Goal: Task Accomplishment & Management: Use online tool/utility

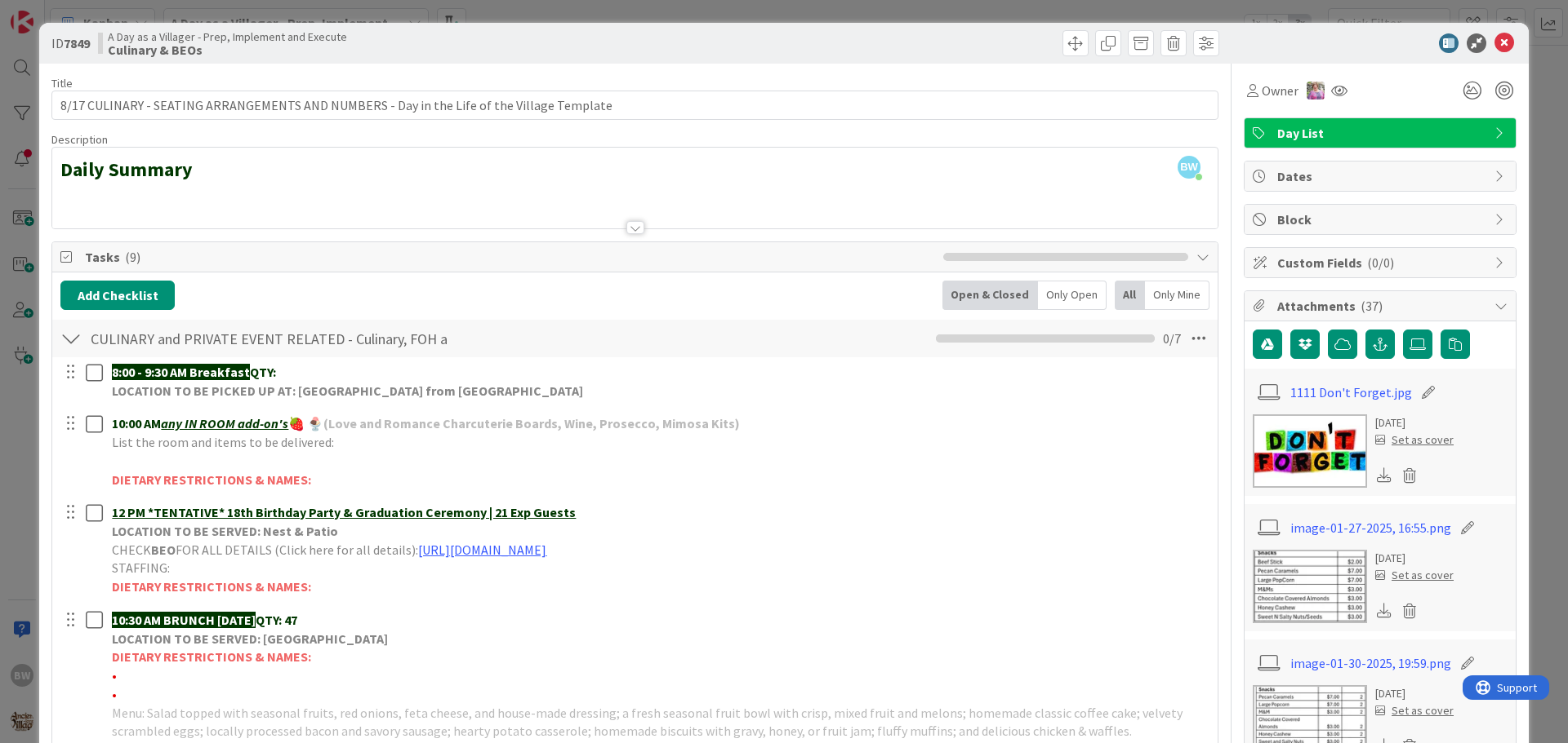
scroll to position [327, 0]
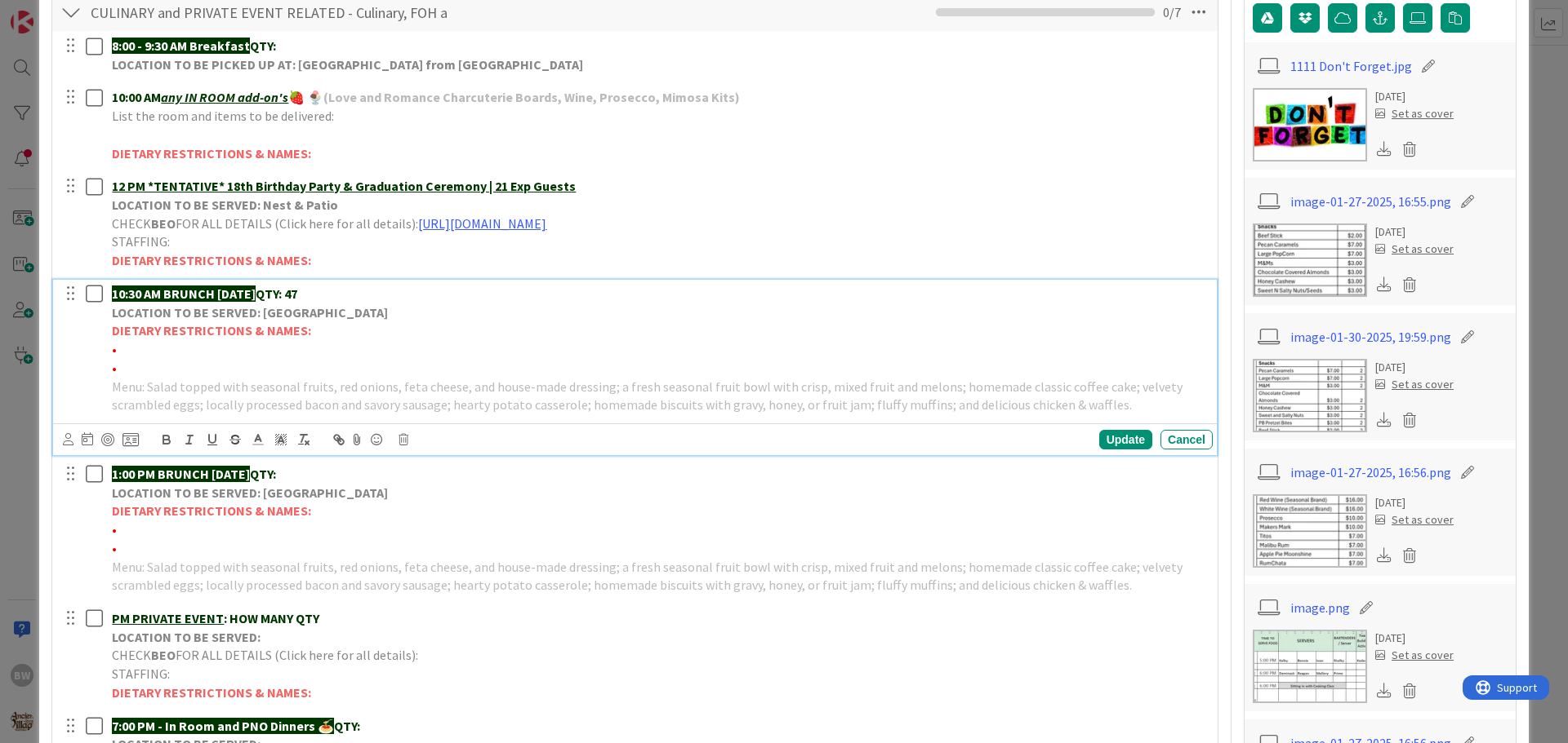
click at [136, 360] on p "•" at bounding box center [659, 369] width 1094 height 19
click at [129, 349] on p "•" at bounding box center [659, 349] width 1094 height 19
drag, startPoint x: 218, startPoint y: 350, endPoint x: 116, endPoint y: 344, distance: 102.2
click at [116, 344] on span "•*3 Shrimp allergies -[PERSON_NAME]" at bounding box center [220, 349] width 216 height 17
click at [164, 440] on icon "button" at bounding box center [166, 441] width 7 height 4
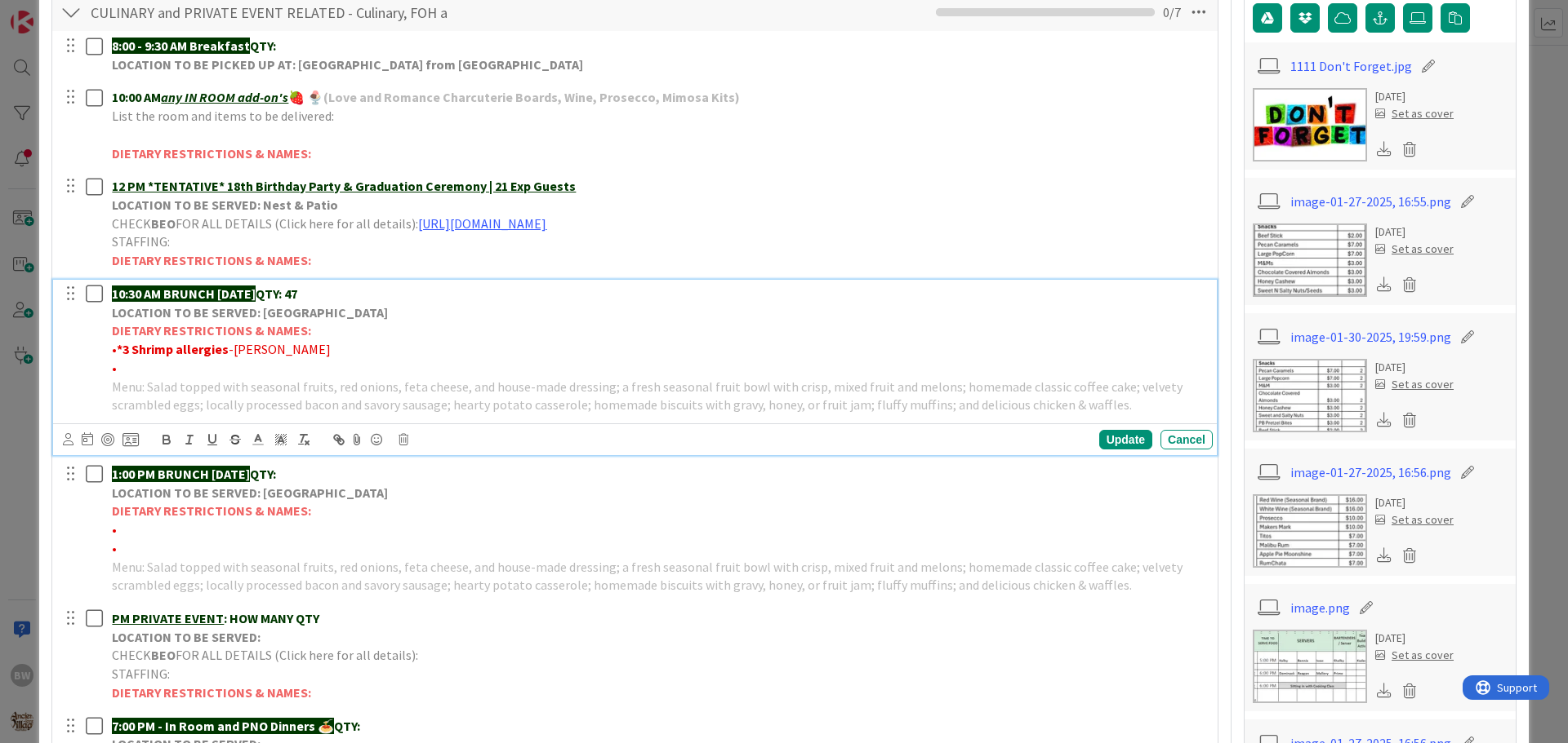
click at [307, 355] on p "• *3 Shrimp allergies -[PERSON_NAME]" at bounding box center [659, 349] width 1094 height 19
click at [1107, 443] on div "Update" at bounding box center [1125, 439] width 53 height 20
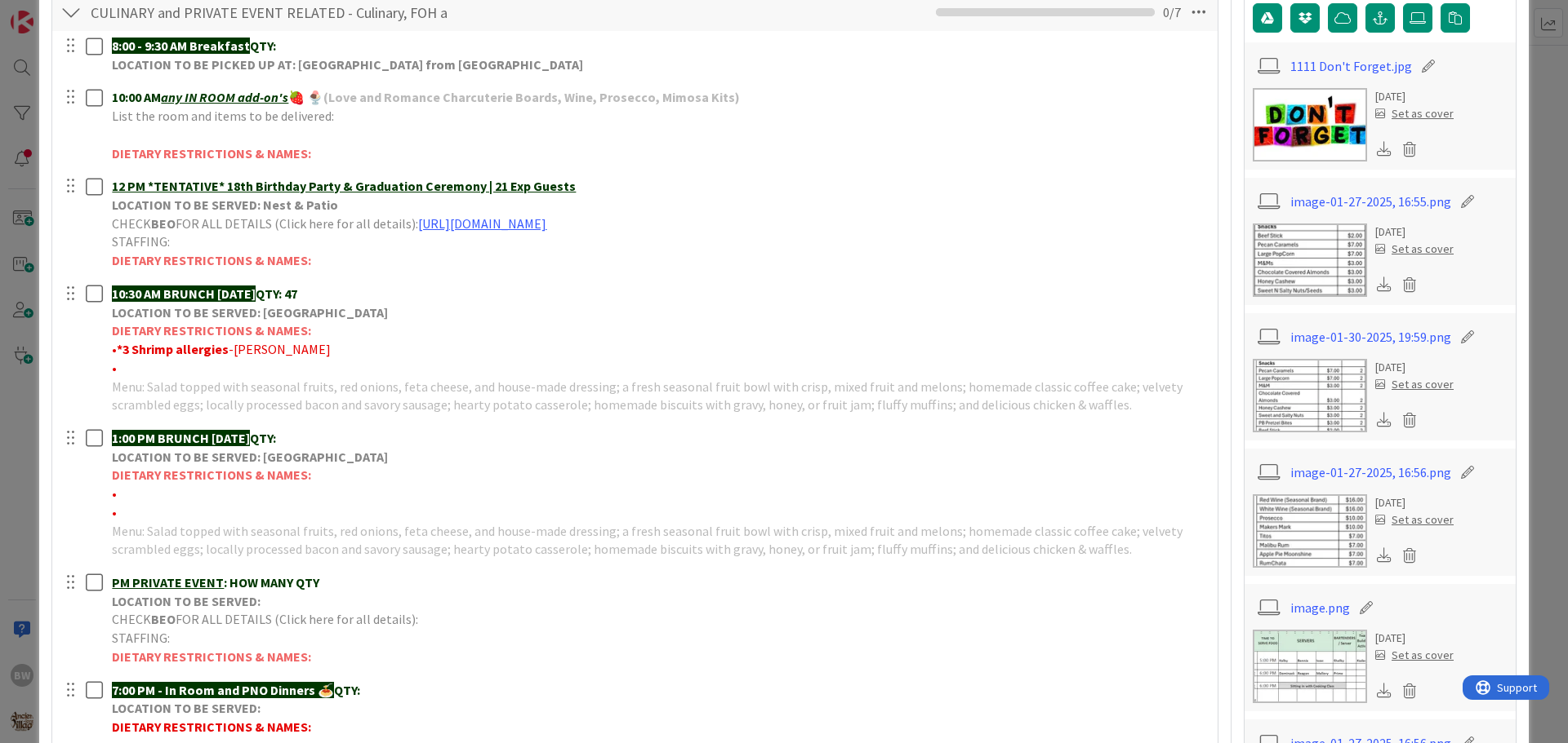
scroll to position [490, 0]
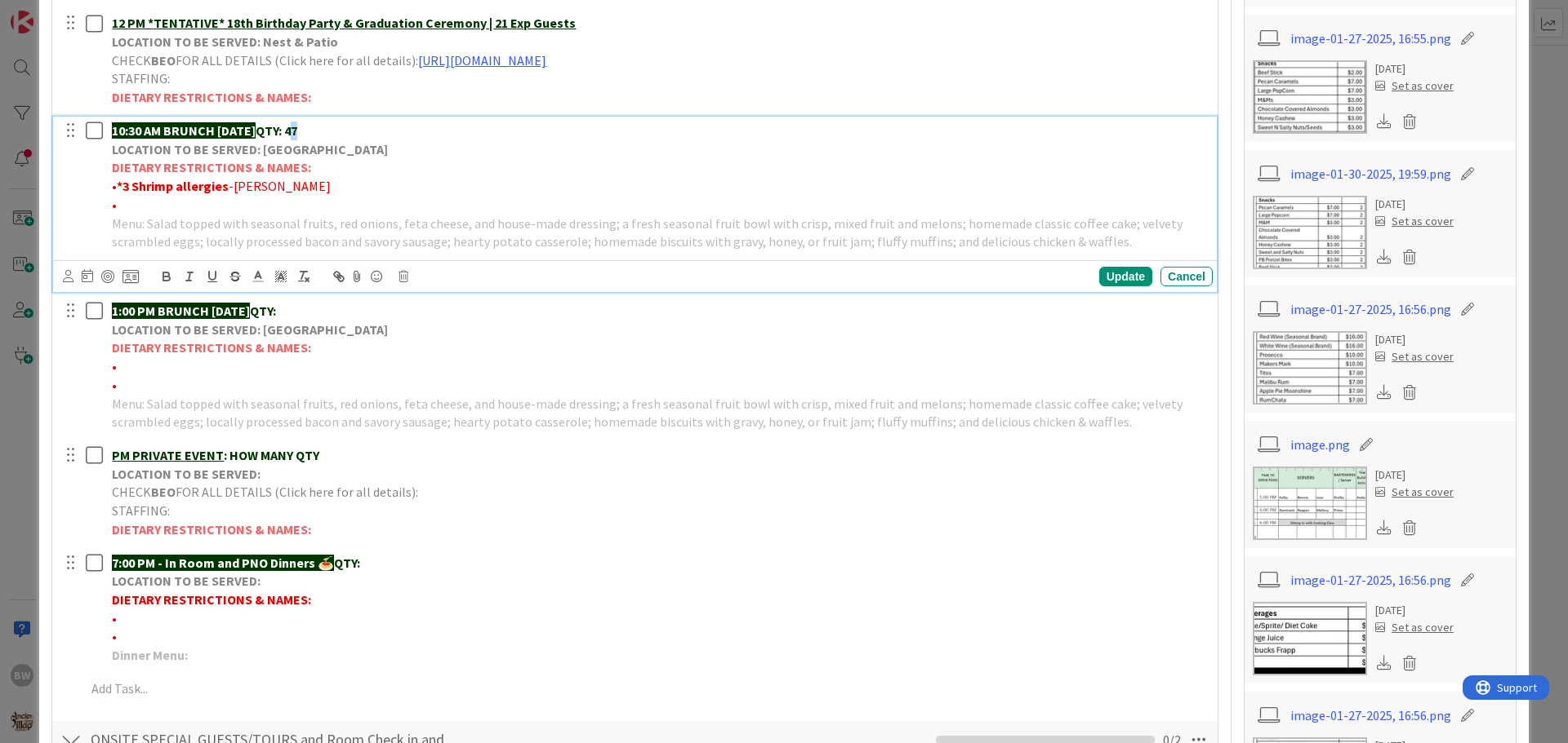
click at [297, 130] on strong "QTY: 47" at bounding box center [276, 130] width 42 height 17
click at [1107, 277] on div "Update" at bounding box center [1125, 277] width 53 height 20
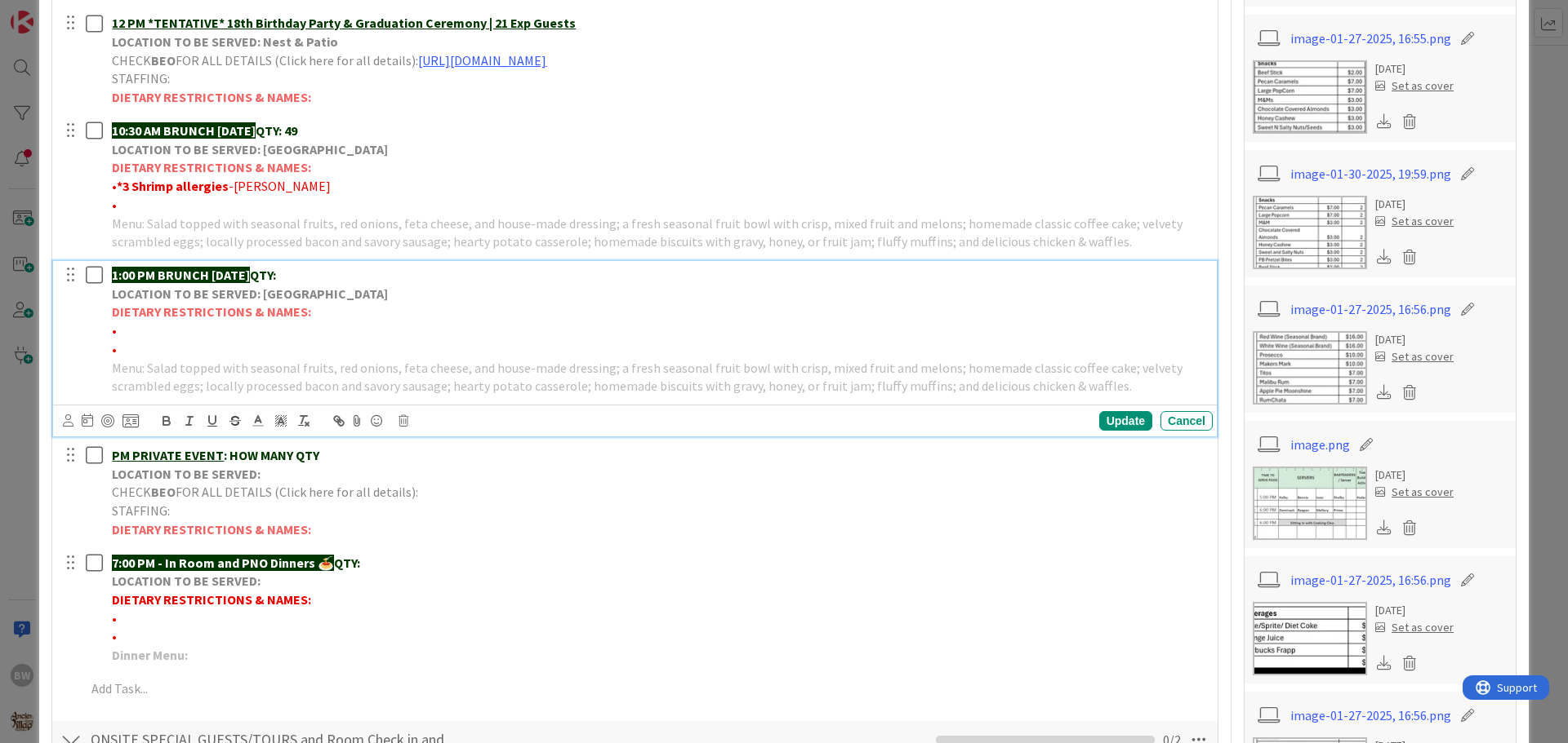
click at [331, 273] on p "1:00 PM BRUNCH [DATE] QTY:" at bounding box center [659, 276] width 1094 height 19
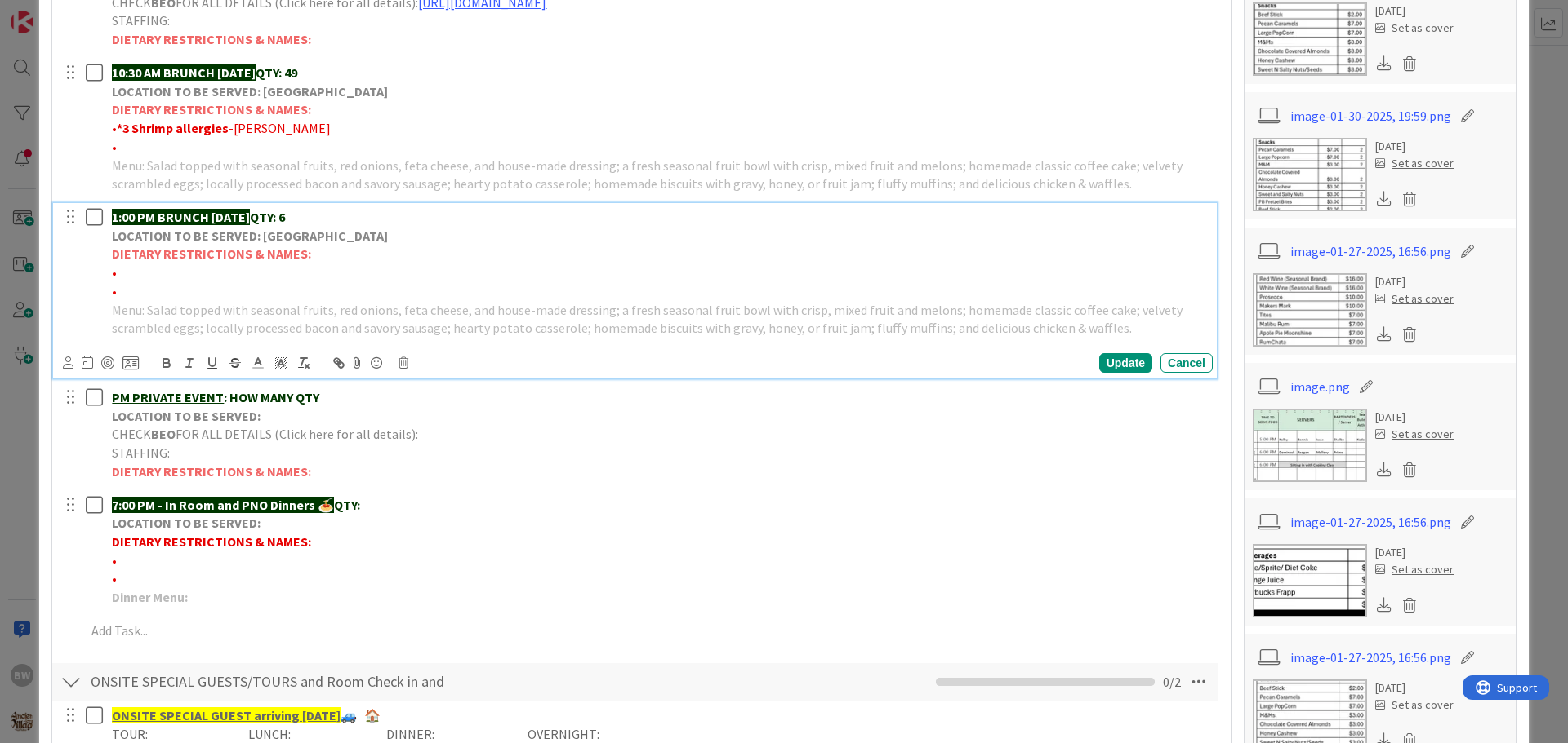
scroll to position [572, 0]
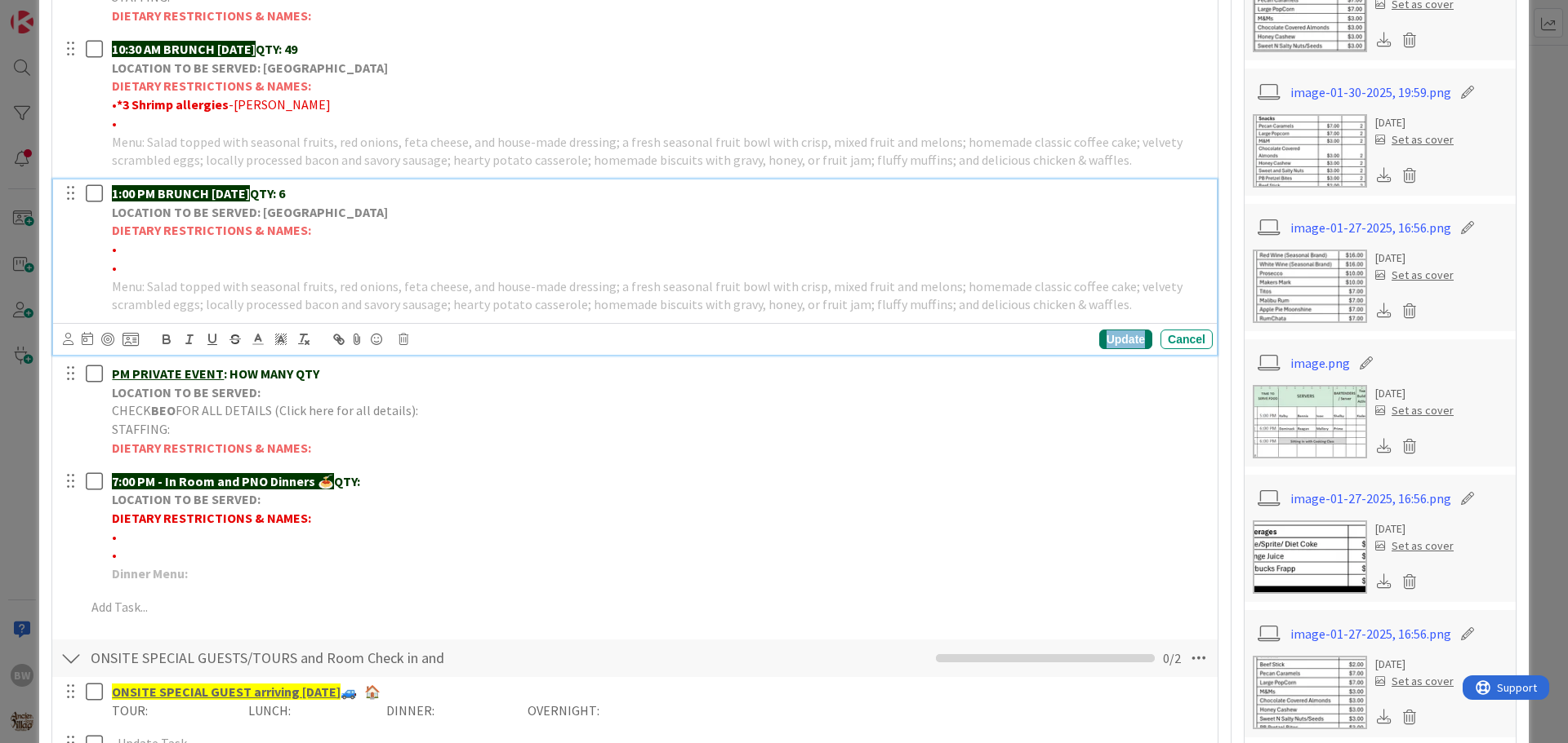
click at [1103, 340] on div "Update" at bounding box center [1125, 339] width 53 height 20
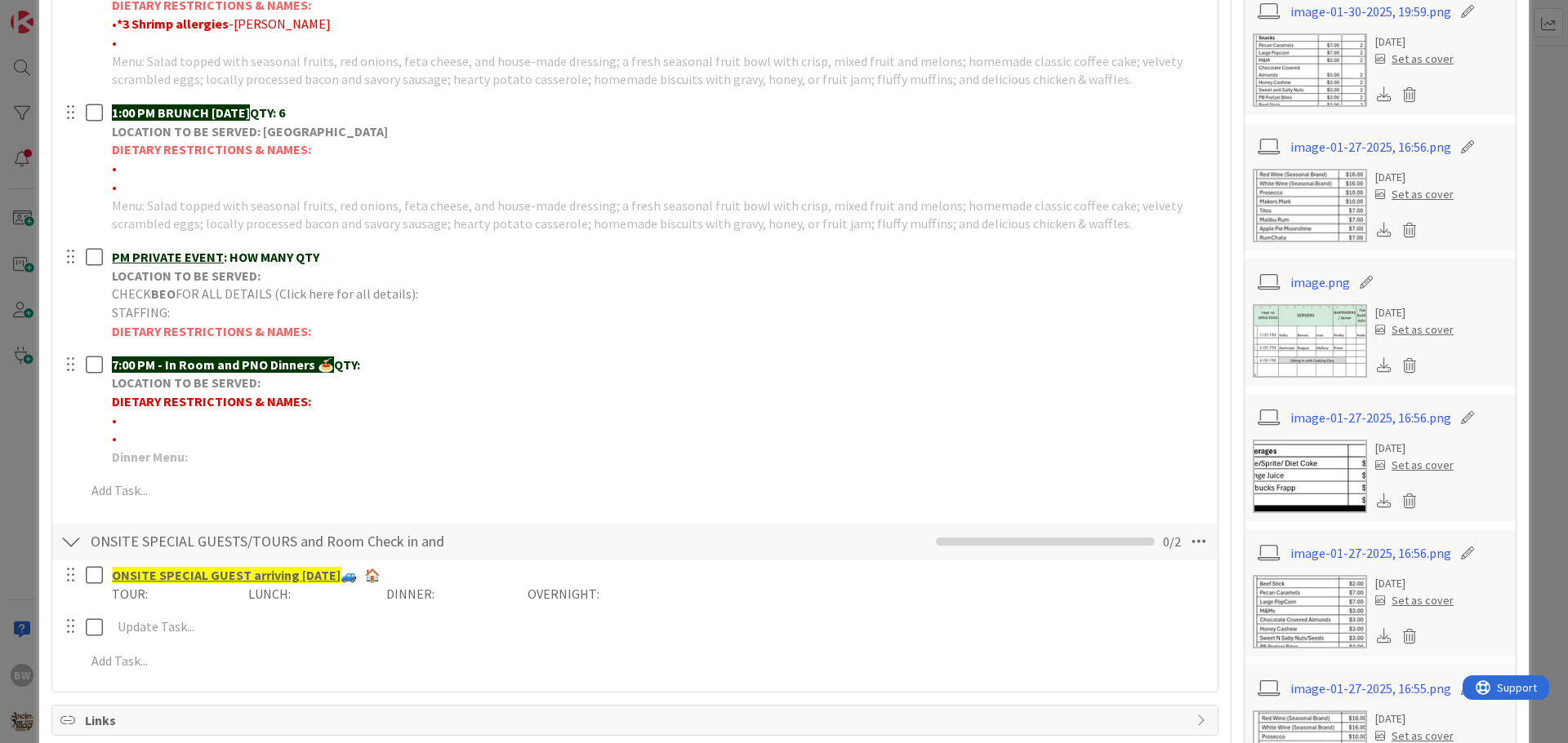
scroll to position [653, 0]
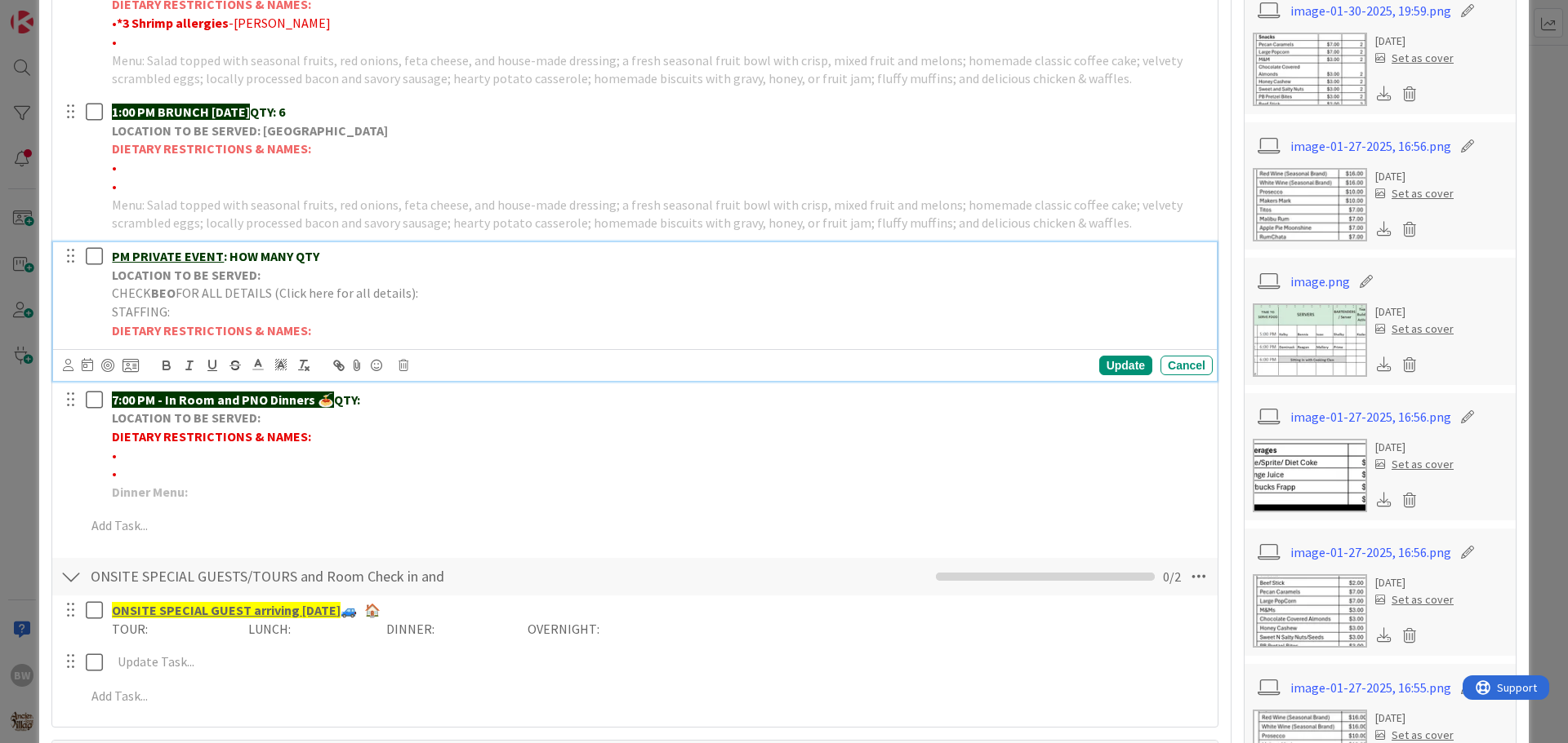
click at [260, 275] on p "LOCATION TO BE SERVED:" at bounding box center [659, 276] width 1094 height 19
click at [400, 370] on icon at bounding box center [403, 366] width 10 height 11
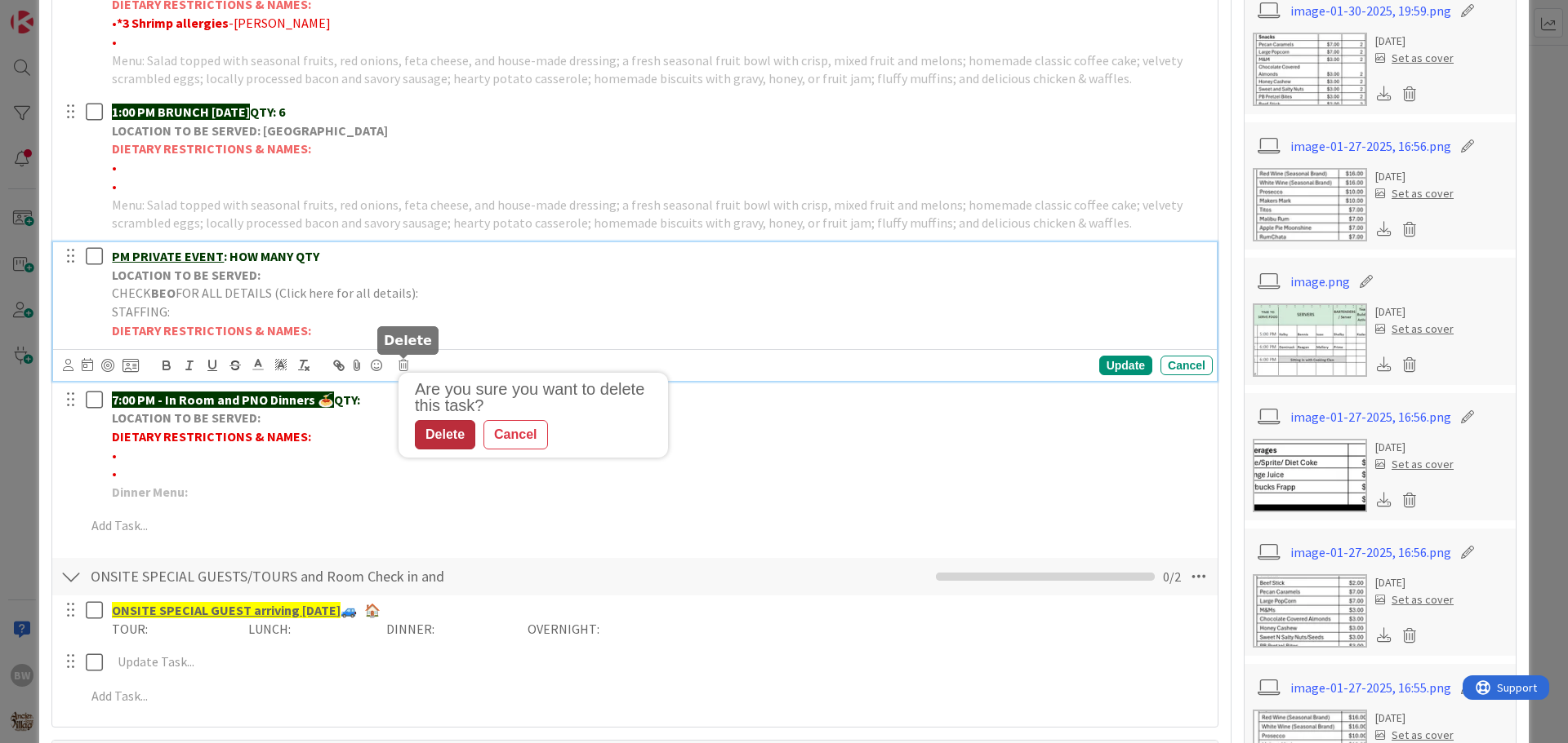
click at [443, 433] on div "Delete" at bounding box center [444, 435] width 61 height 30
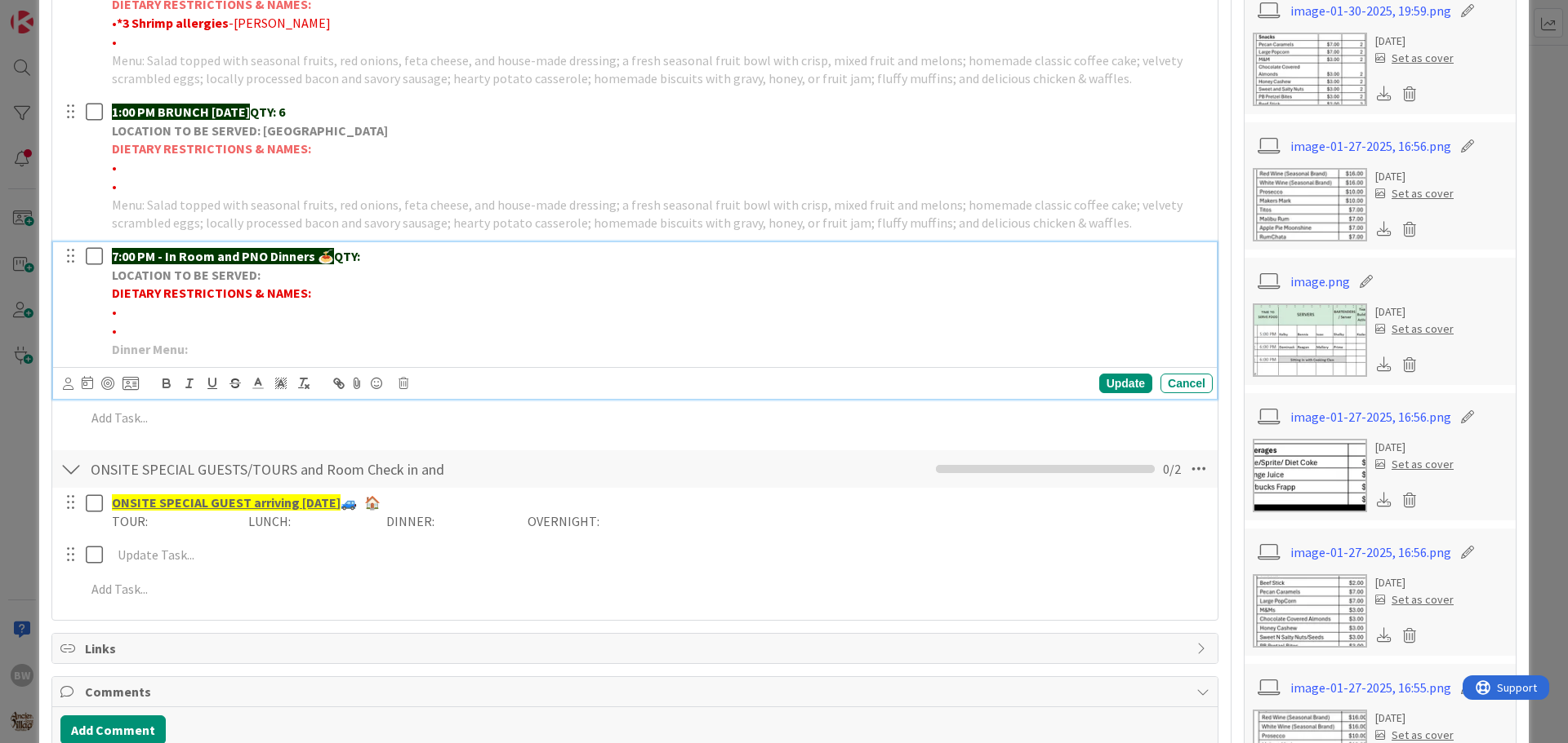
click at [378, 257] on p "7:00 PM - In Room and PNO Dinners 🍝 QTY:" at bounding box center [659, 257] width 1094 height 19
